Goal: Use online tool/utility: Use online tool/utility

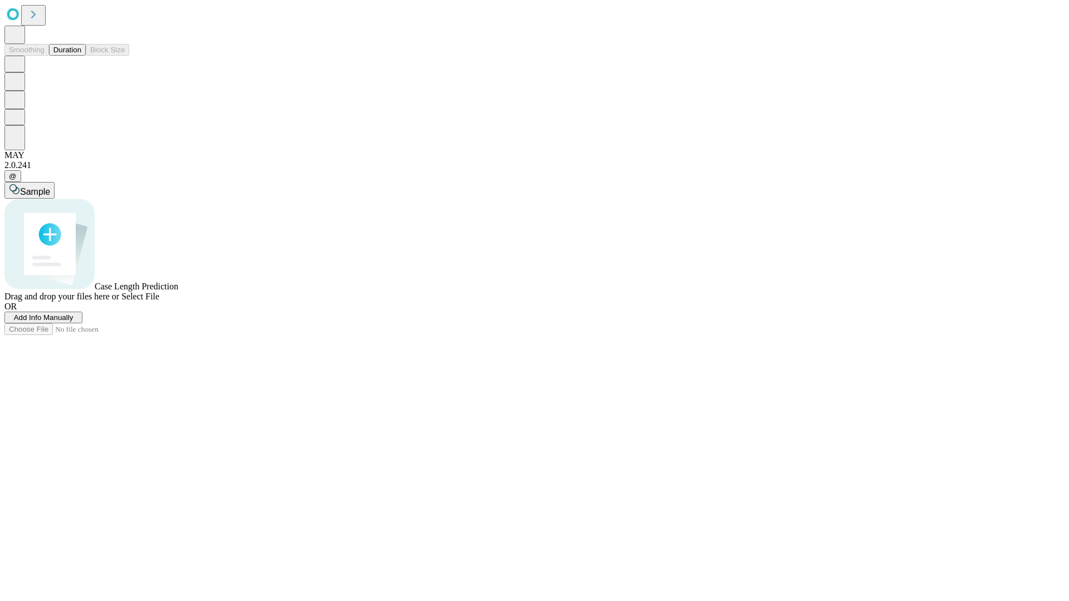
click at [81, 56] on button "Duration" at bounding box center [67, 50] width 37 height 12
click at [50, 187] on span "Sample" at bounding box center [35, 191] width 30 height 9
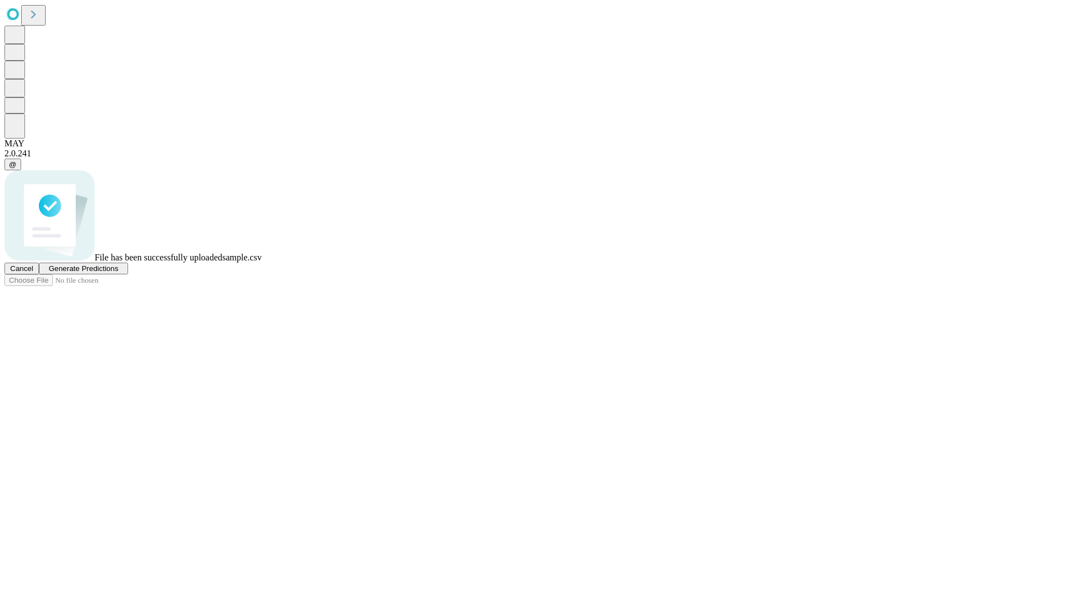
click at [118, 273] on span "Generate Predictions" at bounding box center [83, 268] width 70 height 8
